Goal: Information Seeking & Learning: Learn about a topic

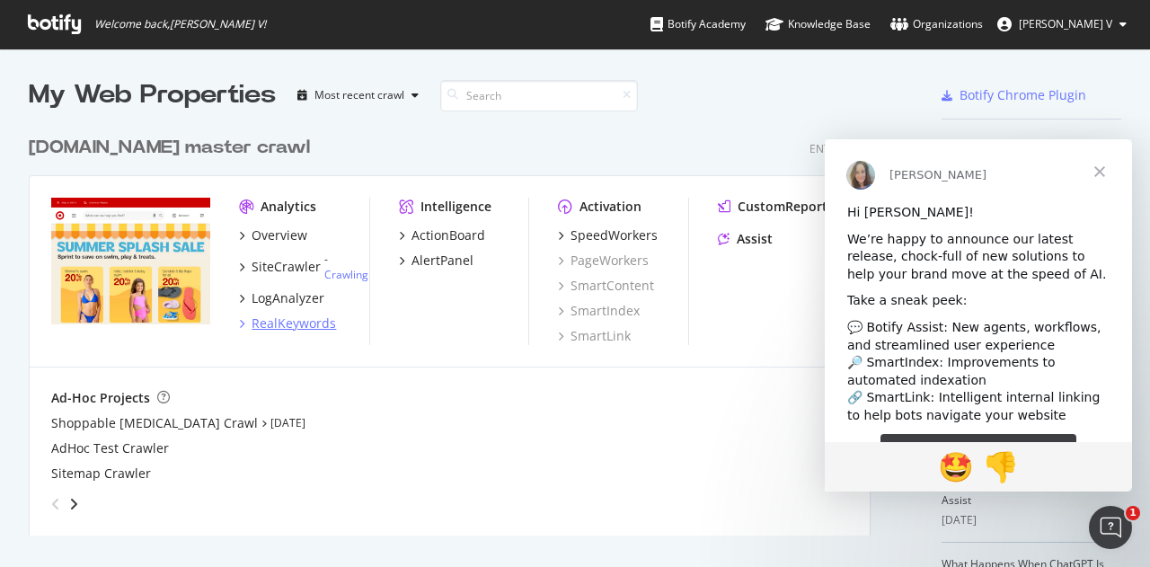
click at [321, 324] on div "RealKeywords" at bounding box center [293, 323] width 84 height 18
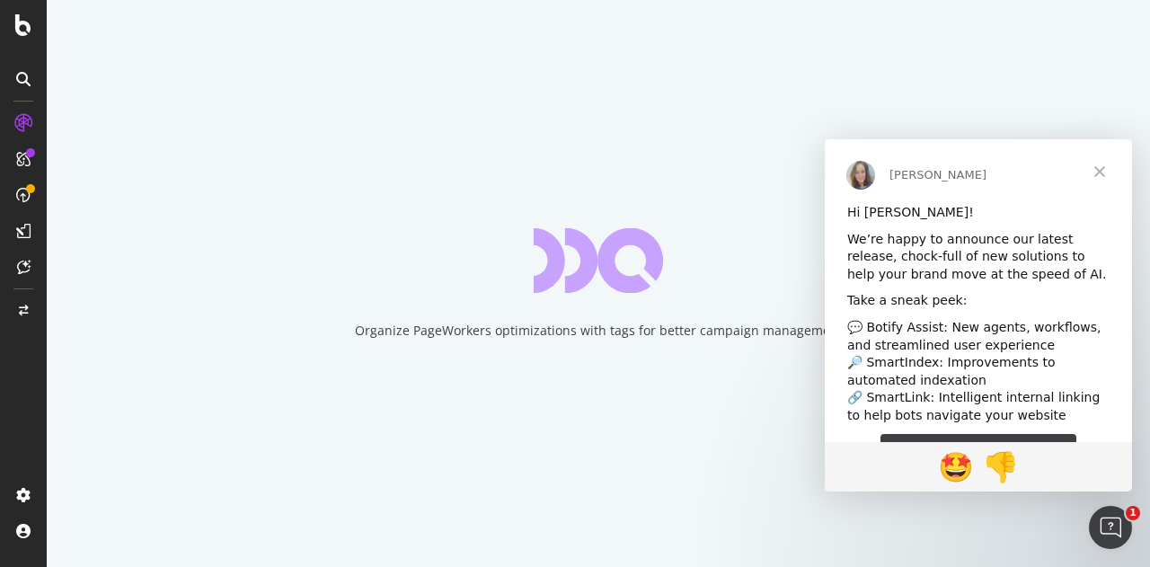
click at [1099, 173] on span "Close" at bounding box center [1099, 171] width 65 height 65
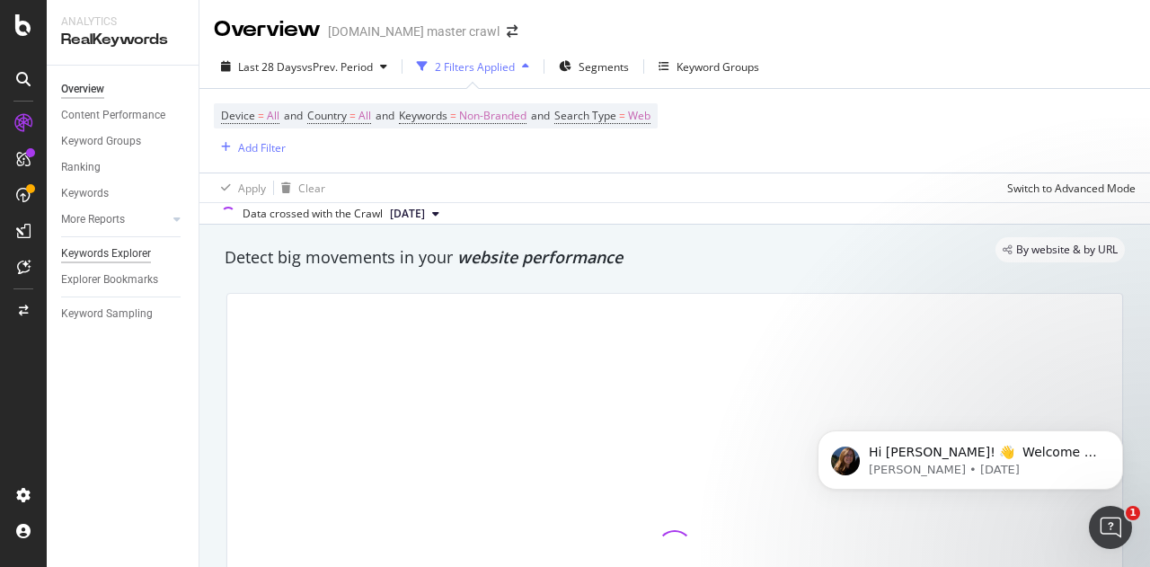
click at [129, 252] on div "Keywords Explorer" at bounding box center [106, 253] width 90 height 19
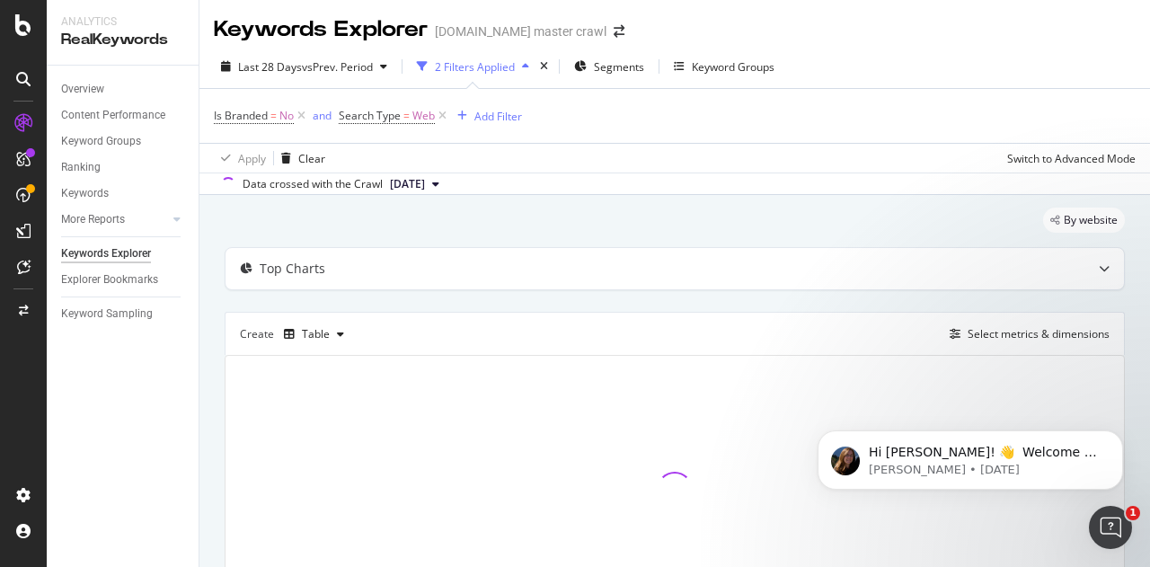
click at [129, 252] on div "Keywords Explorer" at bounding box center [106, 253] width 90 height 19
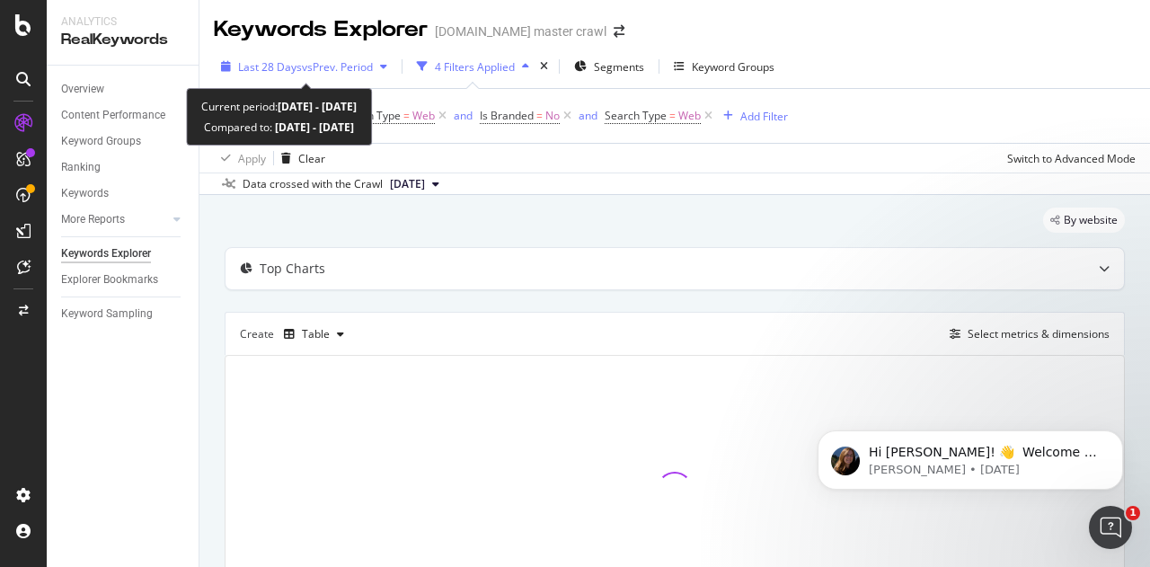
click at [387, 66] on icon "button" at bounding box center [383, 66] width 7 height 11
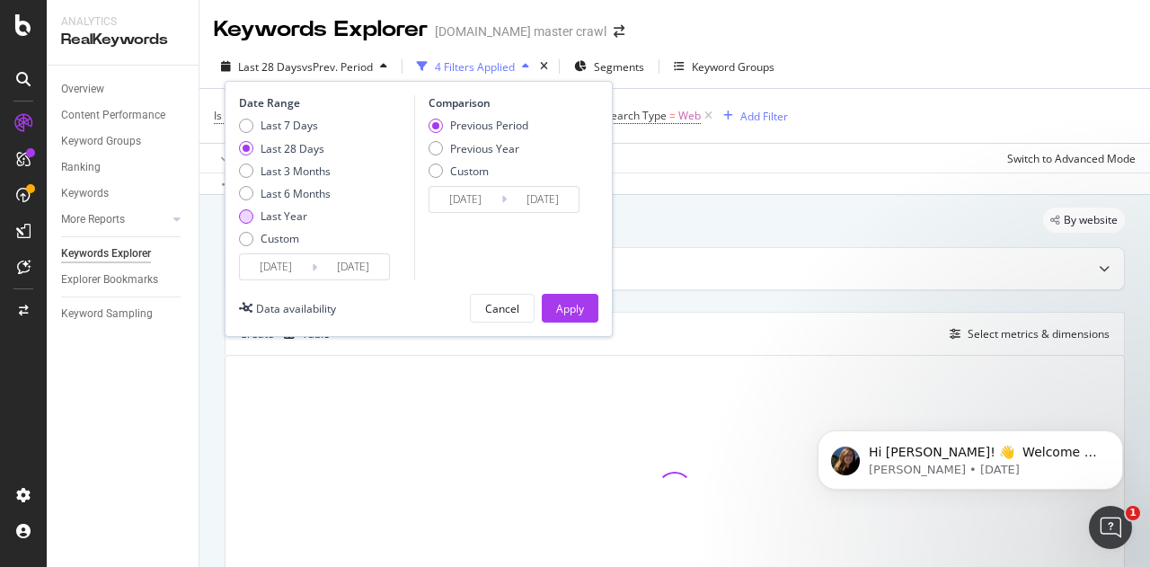
click at [291, 215] on div "Last Year" at bounding box center [283, 215] width 47 height 15
type input "[DATE]"
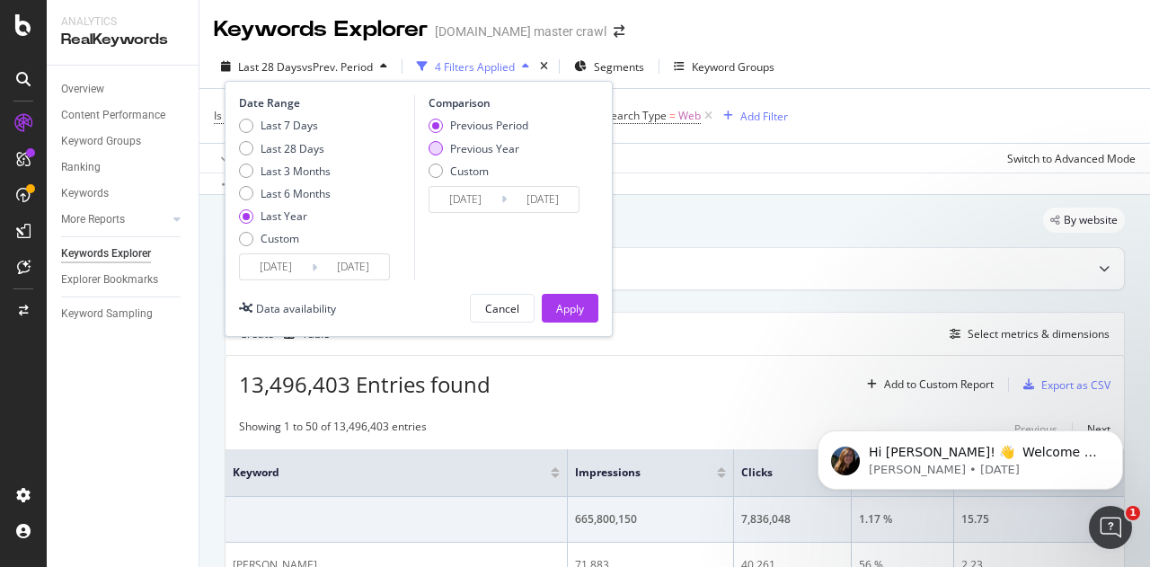
click at [434, 148] on div "Previous Year" at bounding box center [435, 148] width 14 height 14
type input "[DATE]"
click at [502, 200] on icon at bounding box center [503, 198] width 5 height 17
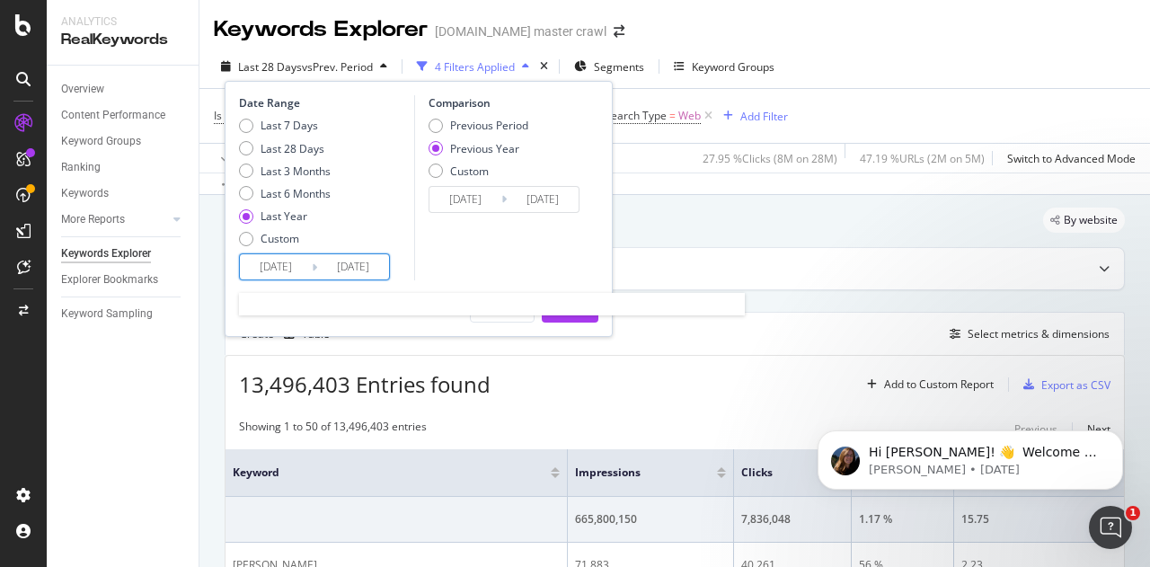
click at [303, 264] on input "[DATE]" at bounding box center [276, 266] width 72 height 25
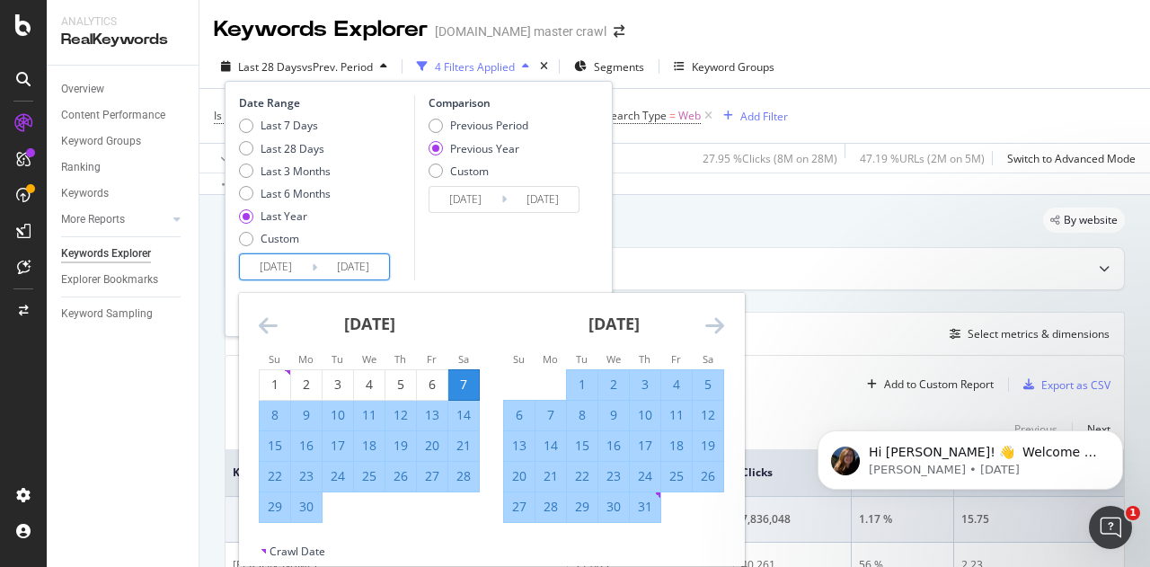
click at [521, 418] on div "6" at bounding box center [519, 415] width 31 height 18
type input "[DATE]"
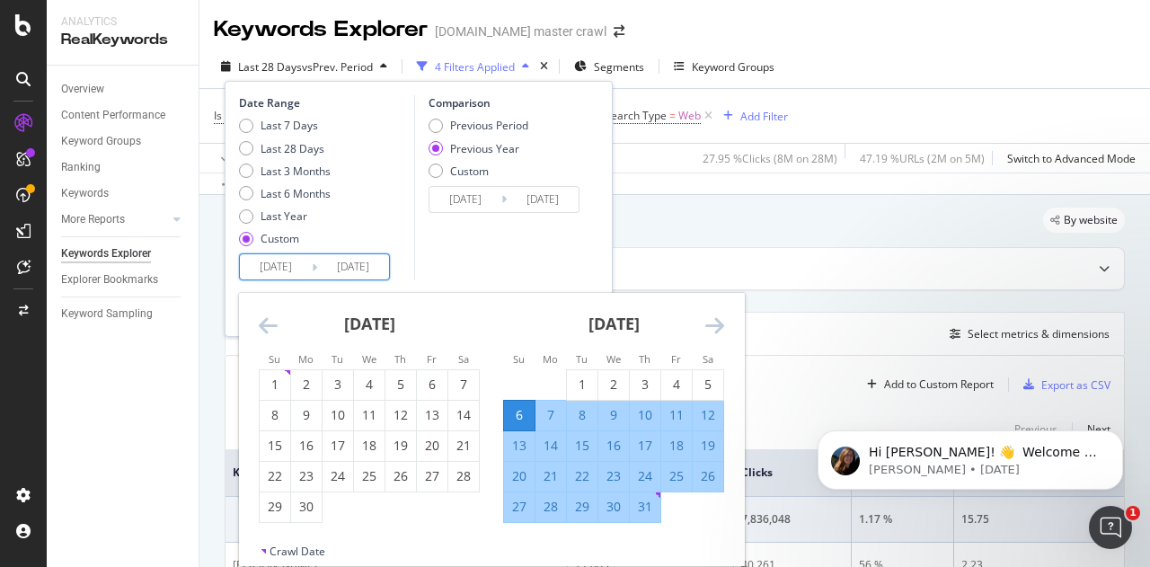
click at [705, 324] on icon "Move forward to switch to the next month." at bounding box center [714, 325] width 19 height 22
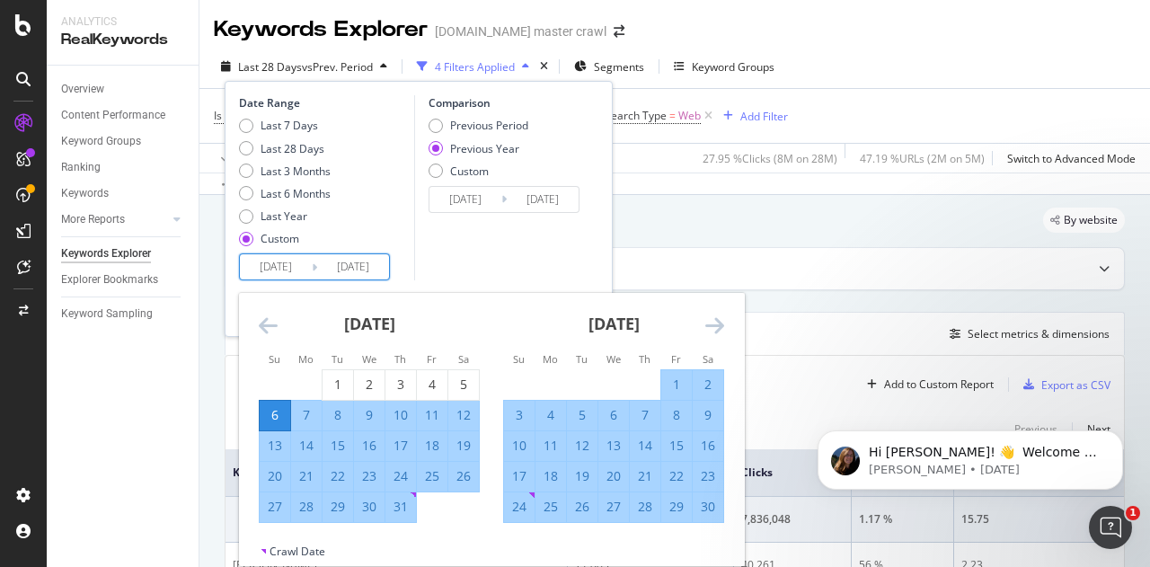
click at [708, 326] on icon "Move forward to switch to the next month." at bounding box center [714, 325] width 19 height 22
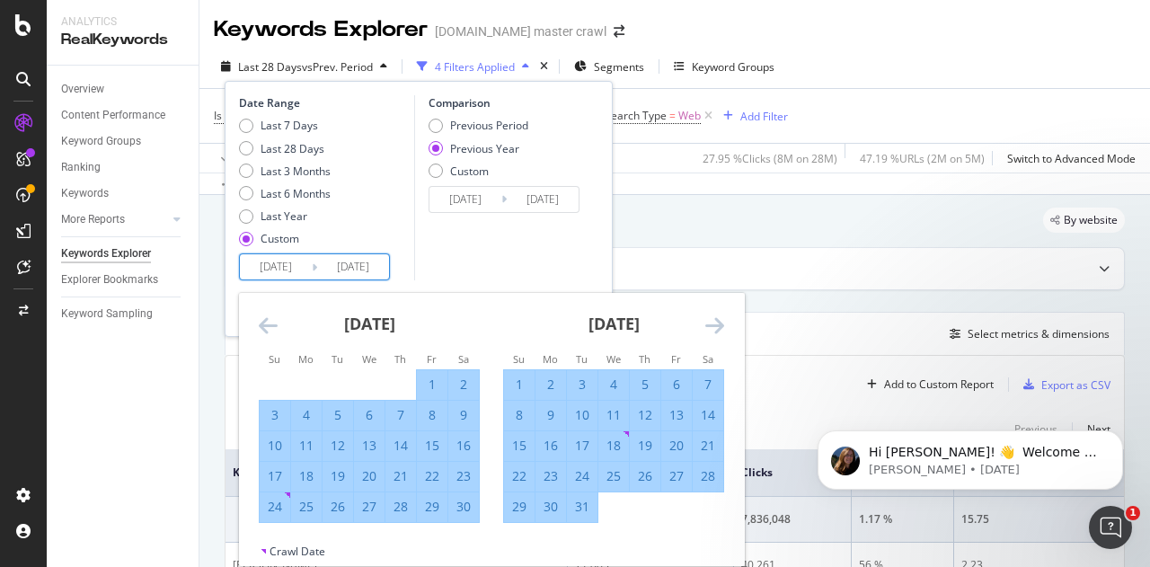
click at [708, 326] on icon "Move forward to switch to the next month." at bounding box center [714, 325] width 19 height 22
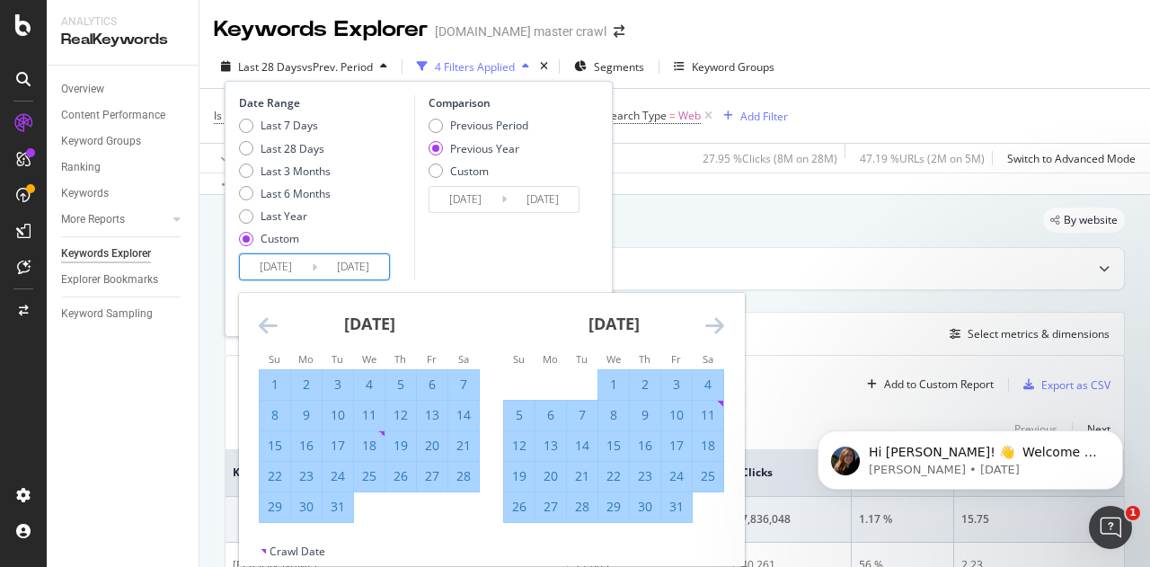
click at [710, 326] on icon "Move forward to switch to the next month." at bounding box center [714, 325] width 19 height 22
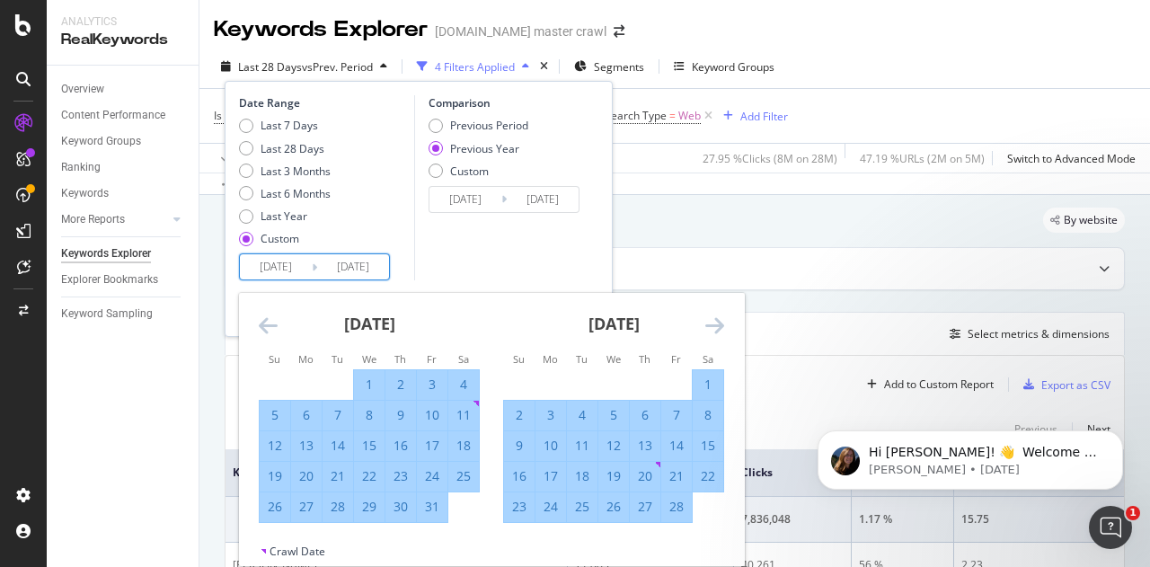
click at [710, 326] on icon "Move forward to switch to the next month." at bounding box center [714, 325] width 19 height 22
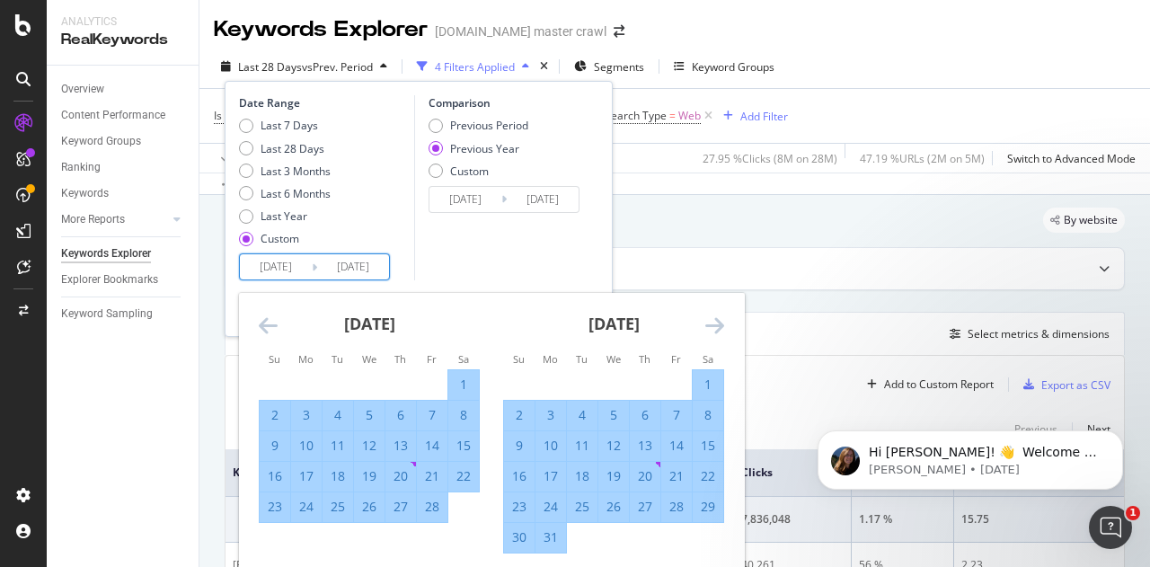
click at [710, 326] on icon "Move forward to switch to the next month." at bounding box center [714, 325] width 19 height 22
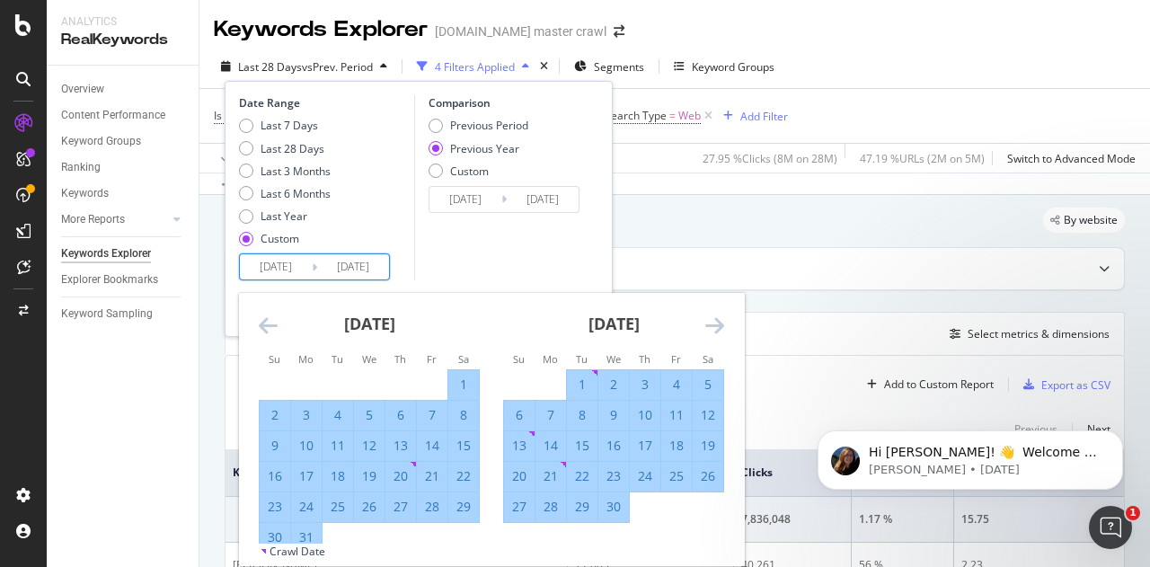
click at [710, 326] on icon "Move forward to switch to the next month." at bounding box center [714, 325] width 19 height 22
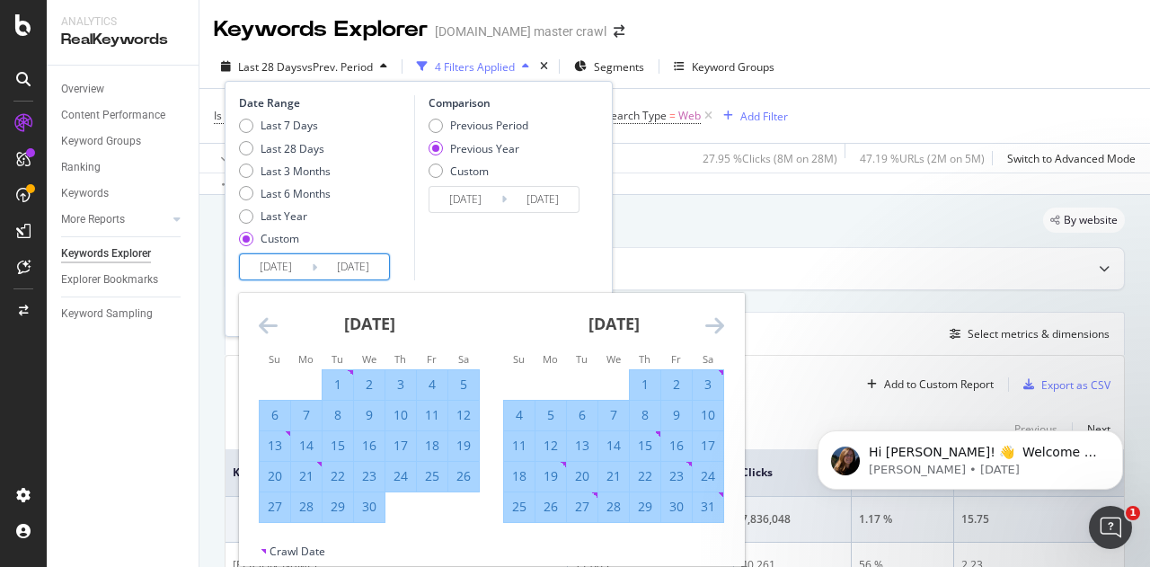
click at [710, 326] on icon "Move forward to switch to the next month." at bounding box center [714, 325] width 19 height 22
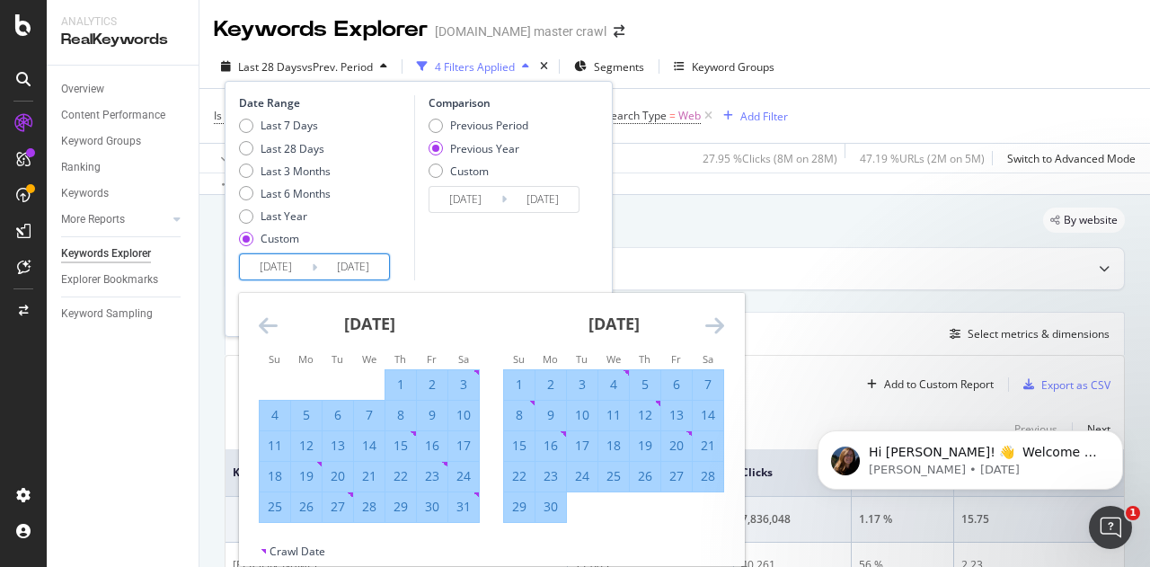
click at [710, 325] on icon "Move forward to switch to the next month." at bounding box center [714, 325] width 19 height 22
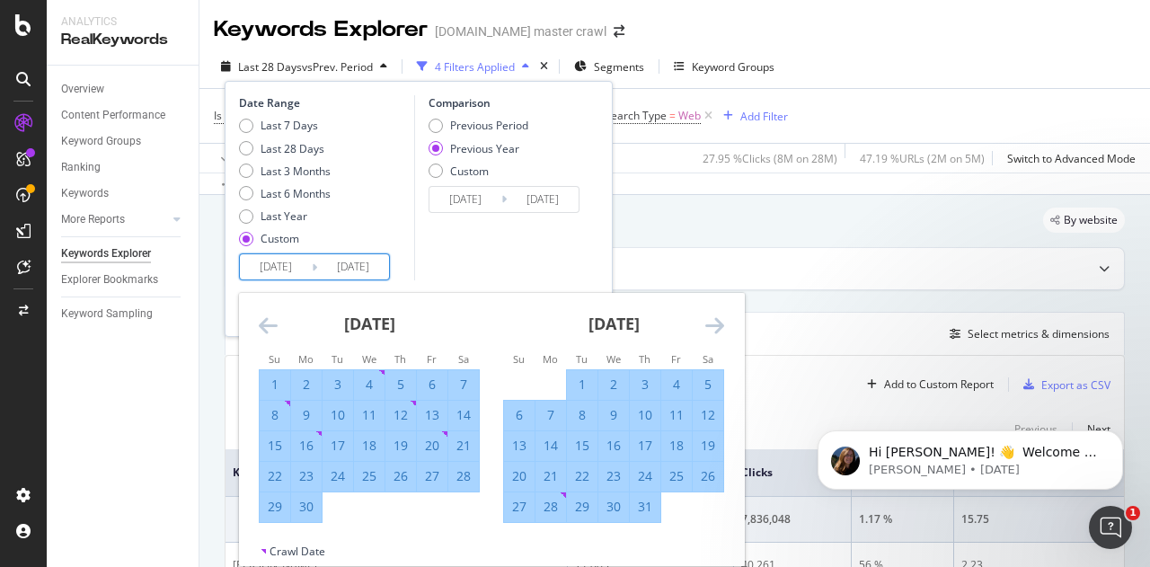
click at [710, 325] on icon "Move forward to switch to the next month." at bounding box center [714, 325] width 19 height 22
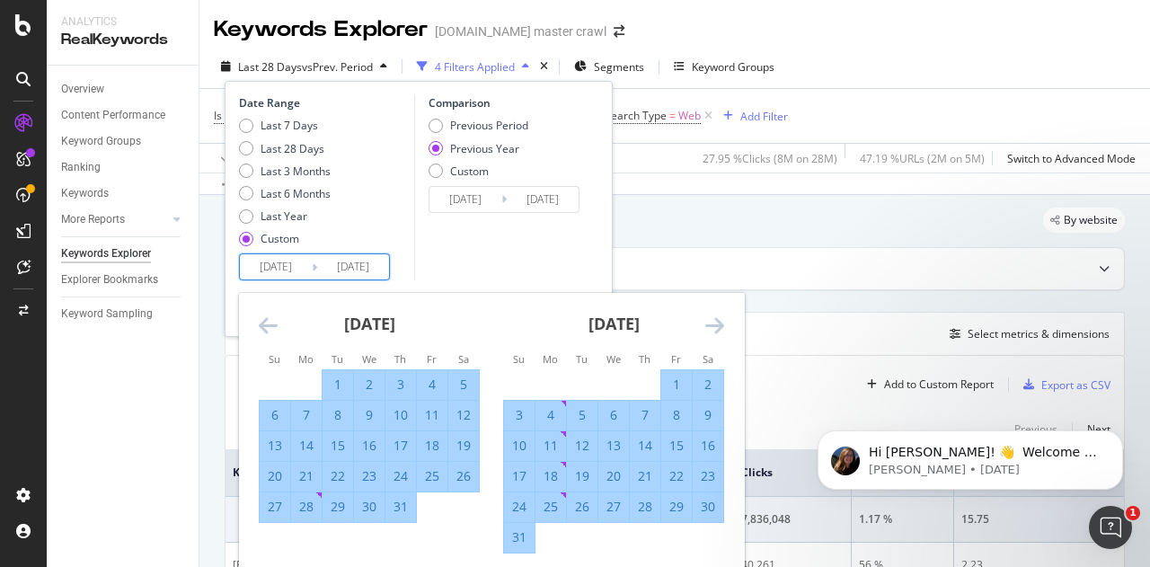
click at [710, 325] on icon "Move forward to switch to the next month." at bounding box center [714, 325] width 19 height 22
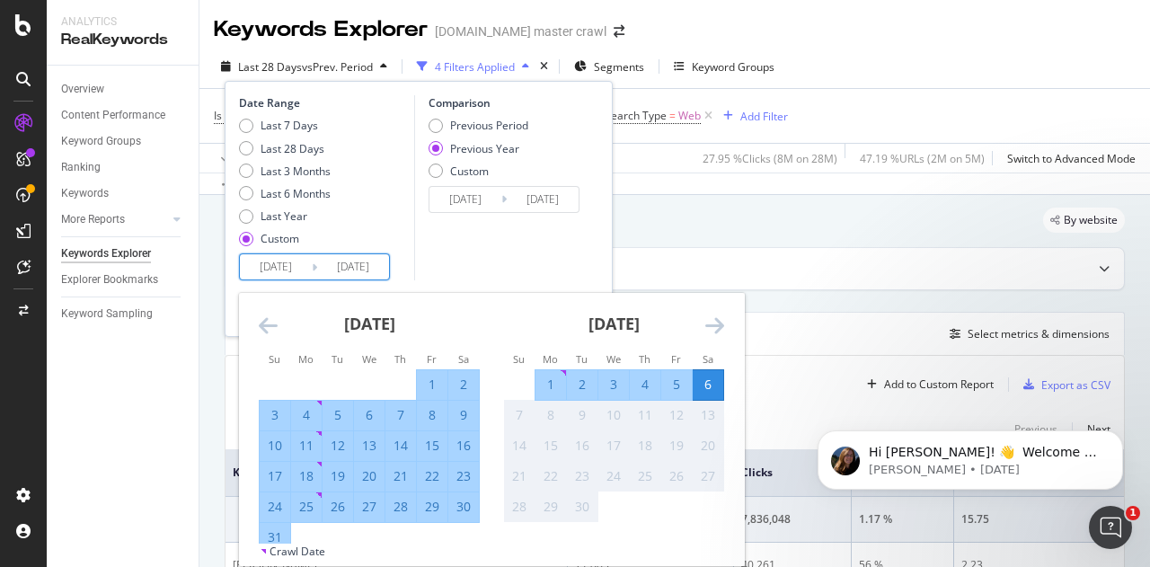
click at [467, 504] on div "30" at bounding box center [463, 507] width 31 height 18
type input "[DATE]"
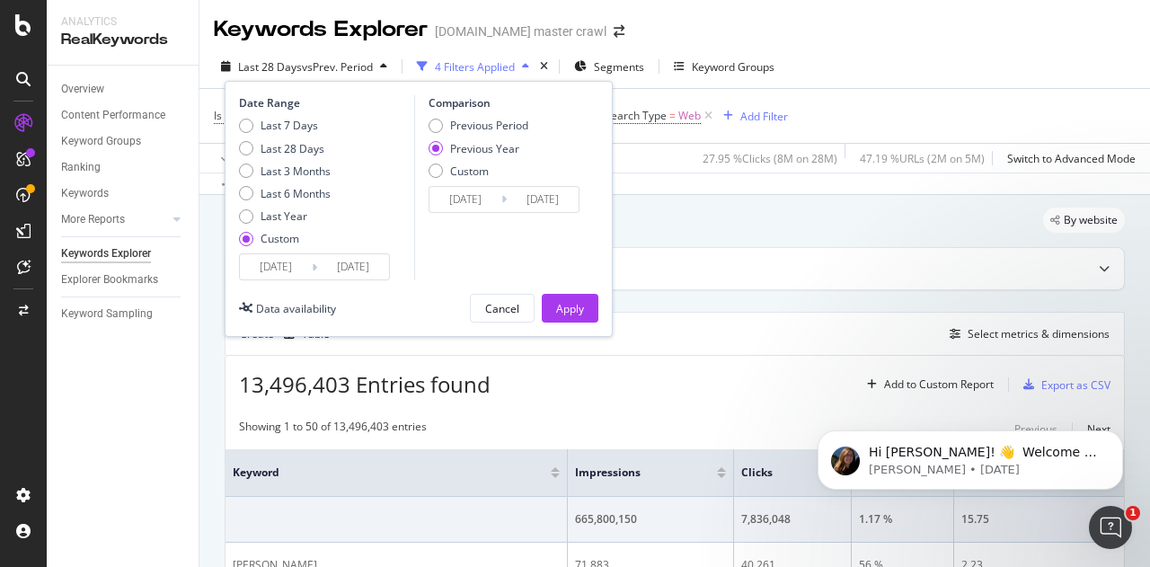
click at [401, 325] on div "Date Range Last 7 Days Last 28 Days Last 3 Months Last 6 Months Last Year Custo…" at bounding box center [419, 209] width 388 height 256
click at [568, 309] on div "Apply" at bounding box center [570, 308] width 28 height 15
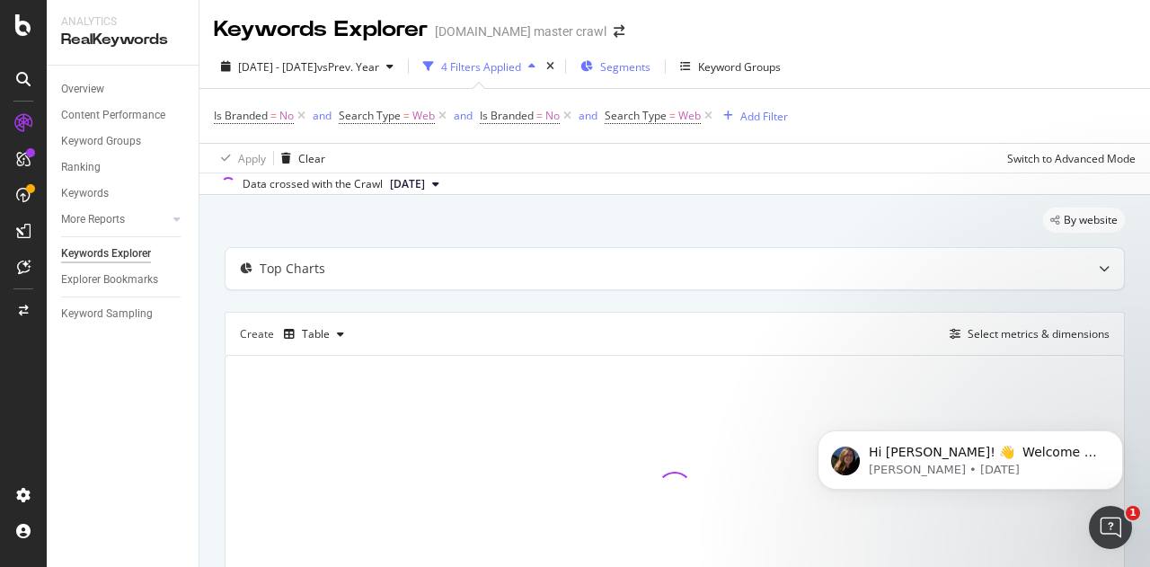
click at [650, 71] on span "Segments" at bounding box center [625, 66] width 50 height 15
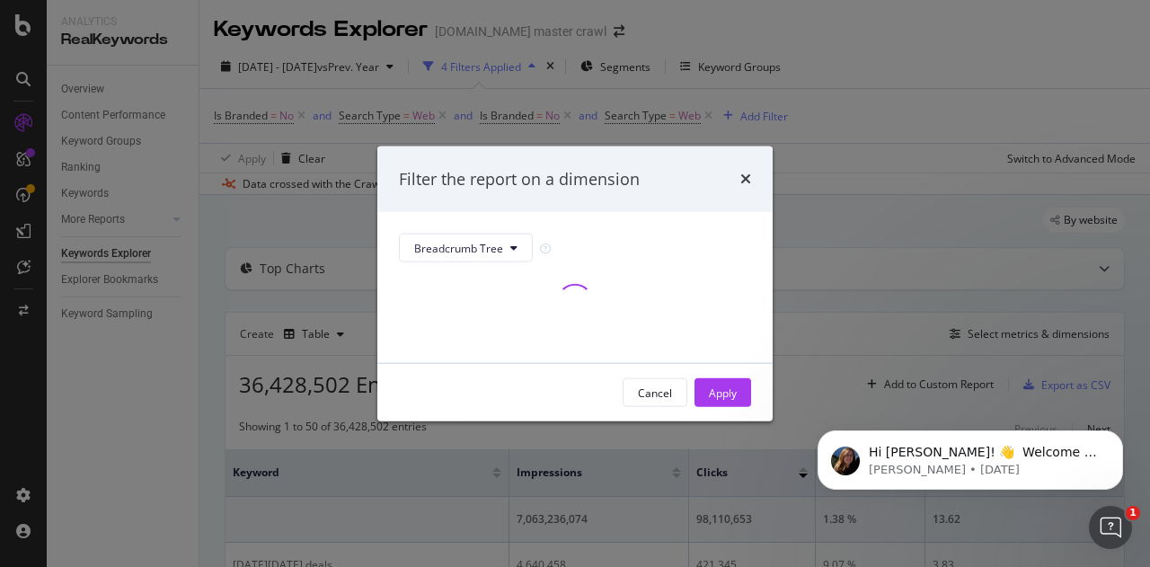
click at [754, 176] on div "Filter the report on a dimension" at bounding box center [574, 178] width 395 height 66
click at [749, 181] on icon "times" at bounding box center [745, 179] width 11 height 14
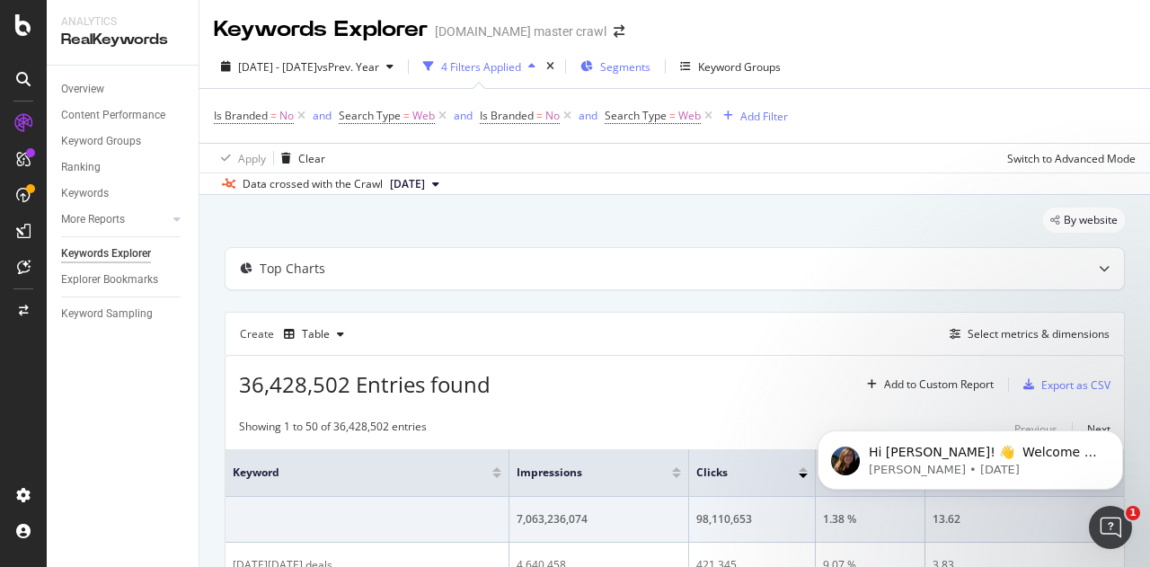
click at [650, 74] on div "Segments" at bounding box center [625, 66] width 50 height 15
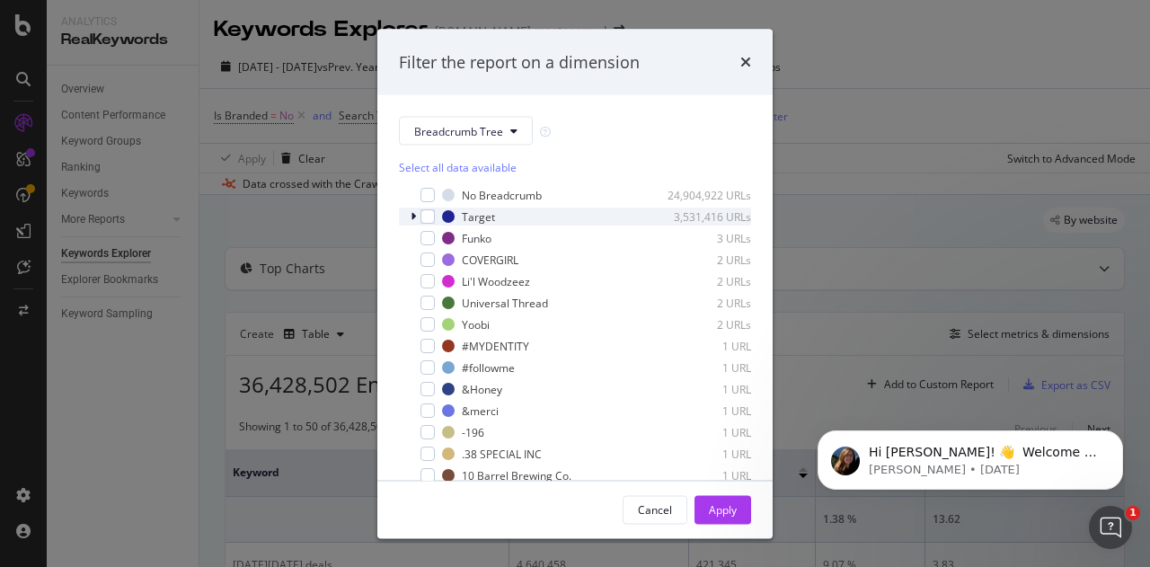
click at [410, 218] on icon "modal" at bounding box center [412, 216] width 5 height 11
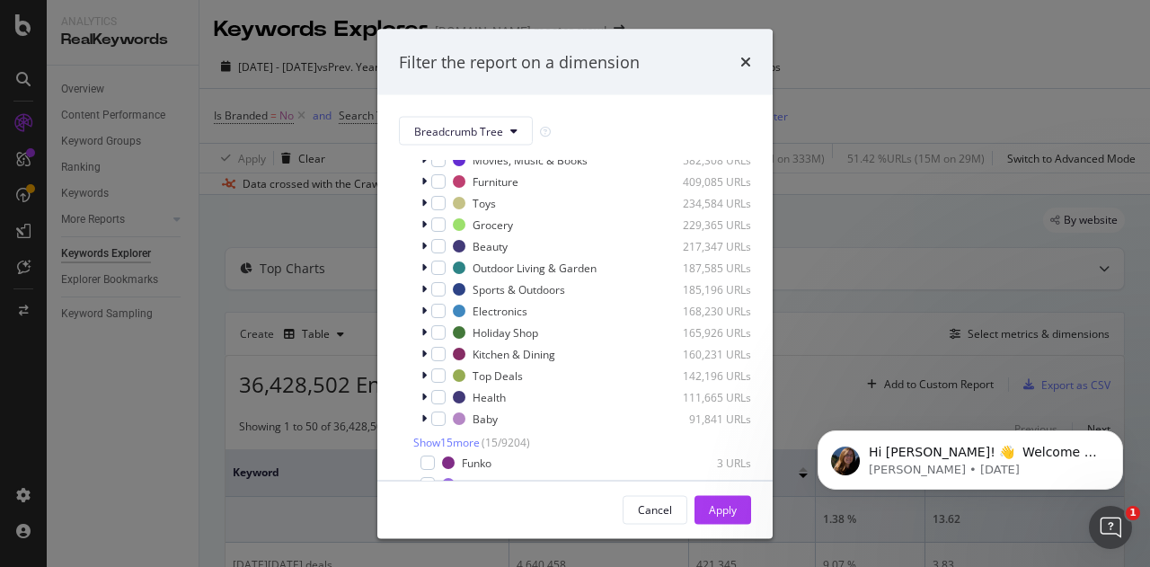
scroll to position [117, 0]
click at [424, 317] on icon "modal" at bounding box center [423, 311] width 5 height 11
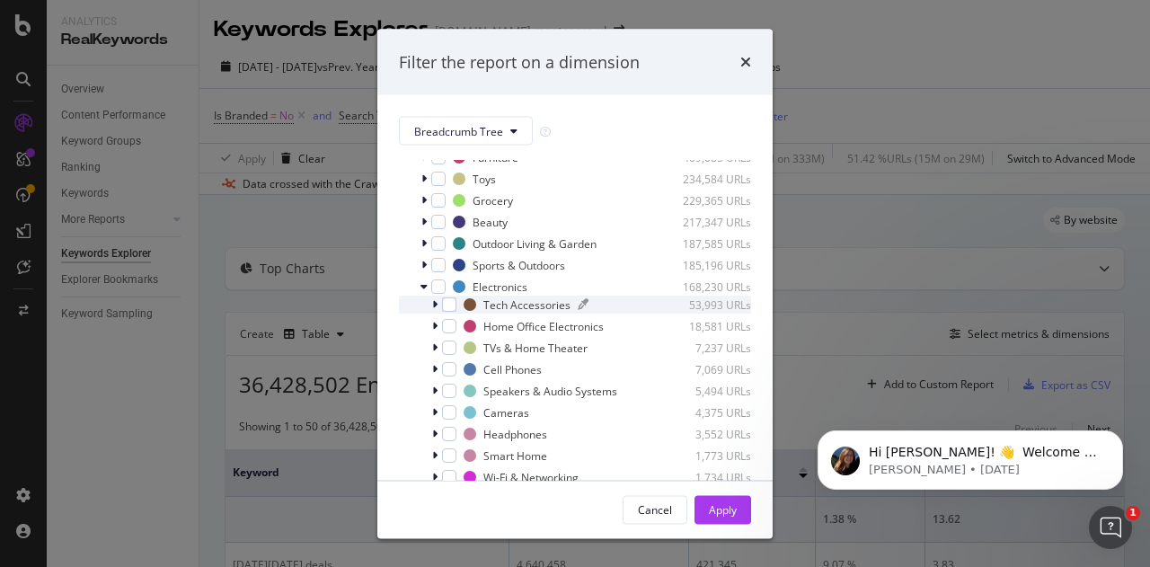
scroll to position [144, 0]
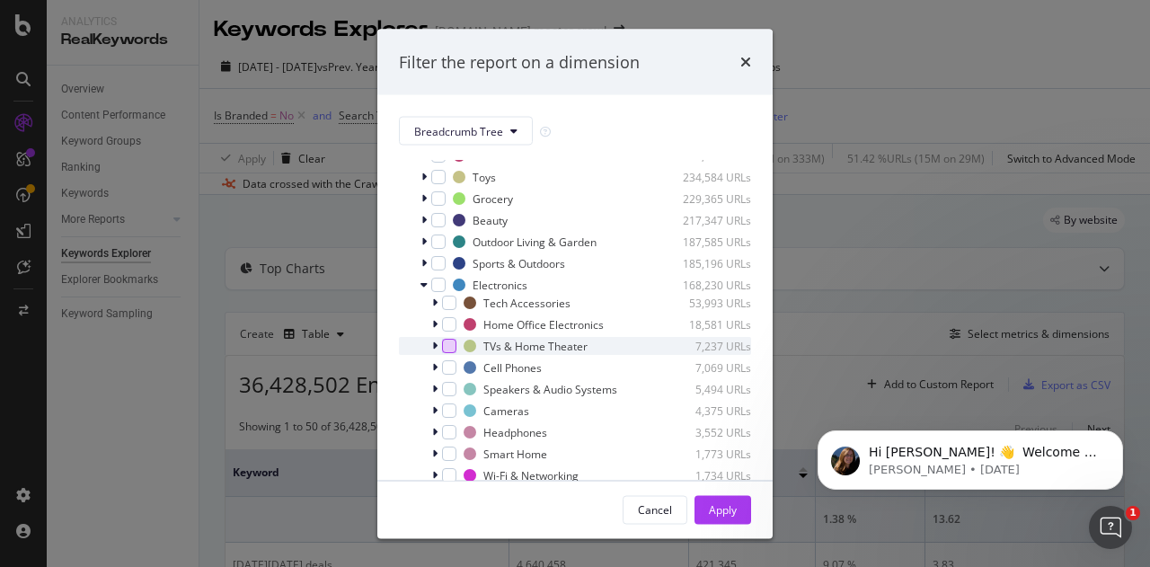
click at [447, 353] on div "modal" at bounding box center [449, 346] width 14 height 14
click at [707, 521] on button "Apply" at bounding box center [722, 509] width 57 height 29
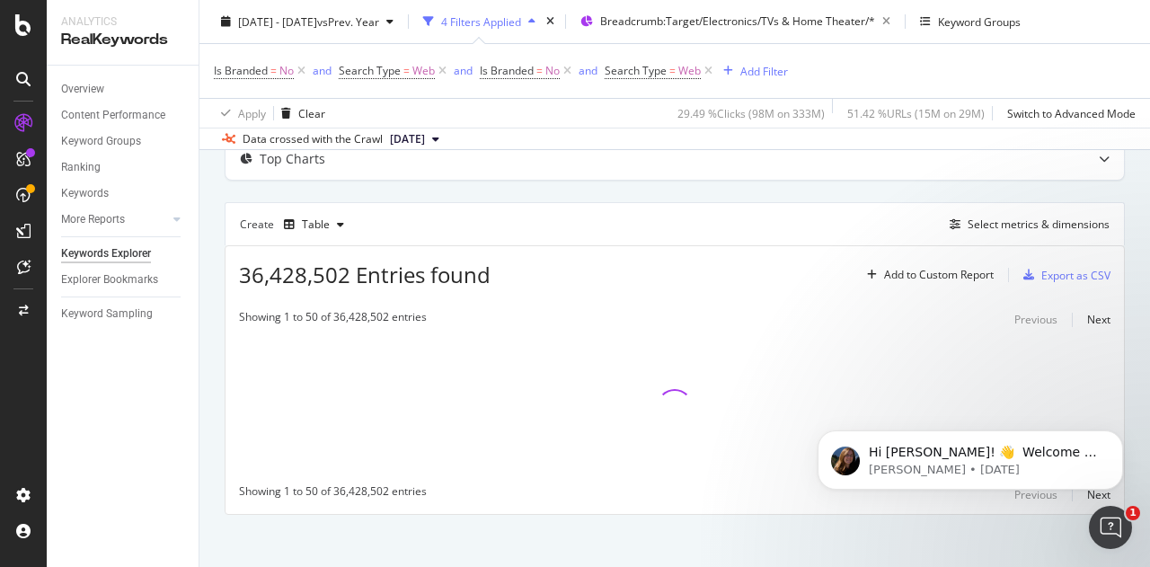
scroll to position [119, 0]
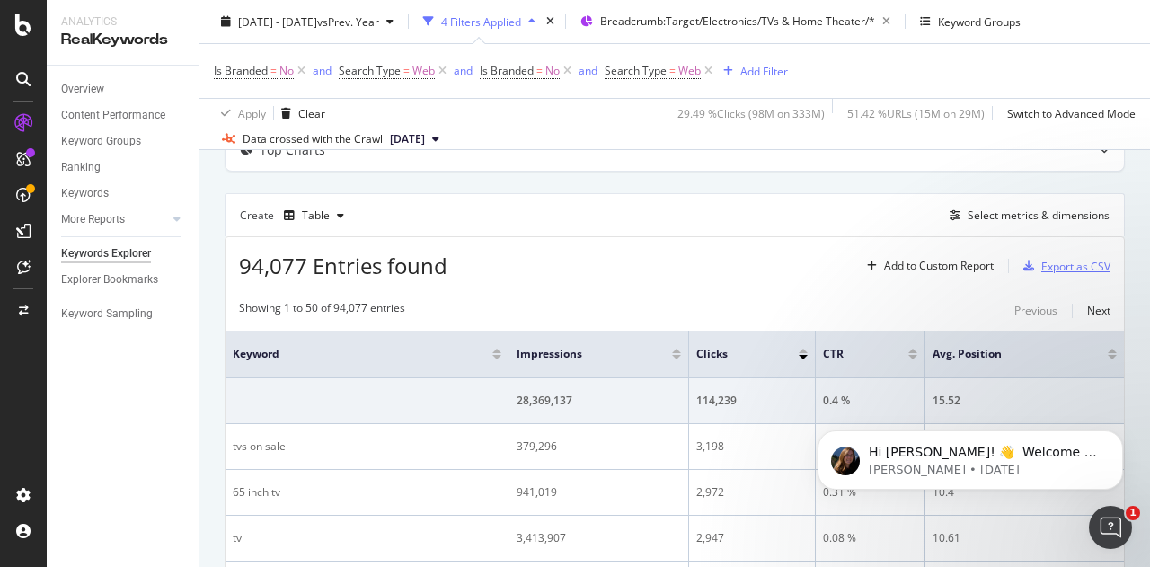
click at [1026, 269] on div "button" at bounding box center [1028, 265] width 25 height 11
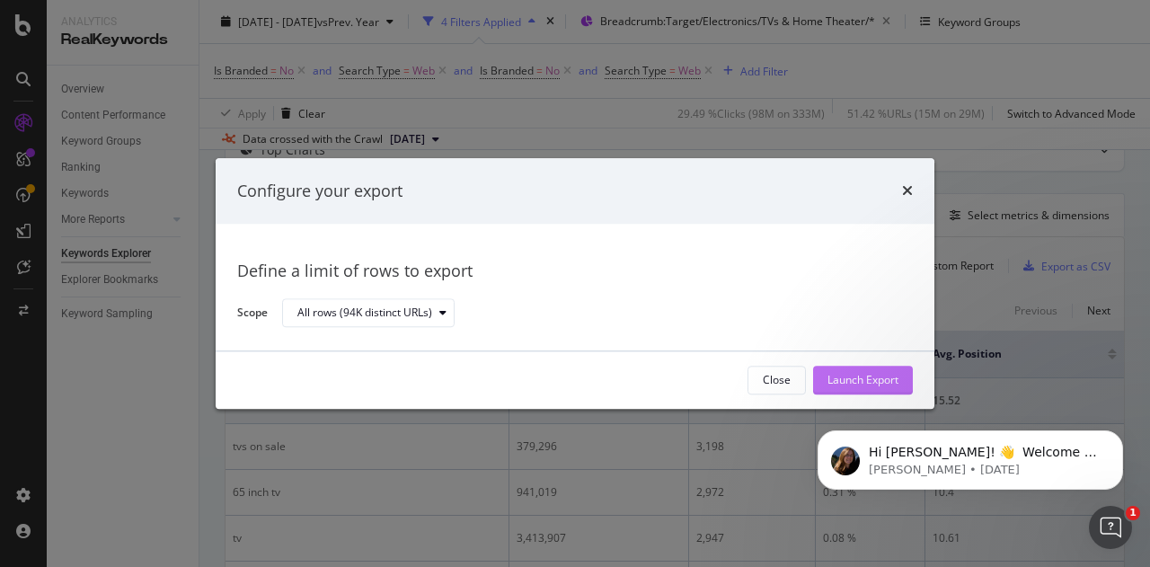
click at [845, 385] on div "Launch Export" at bounding box center [862, 380] width 71 height 15
